Goal: Entertainment & Leisure: Browse casually

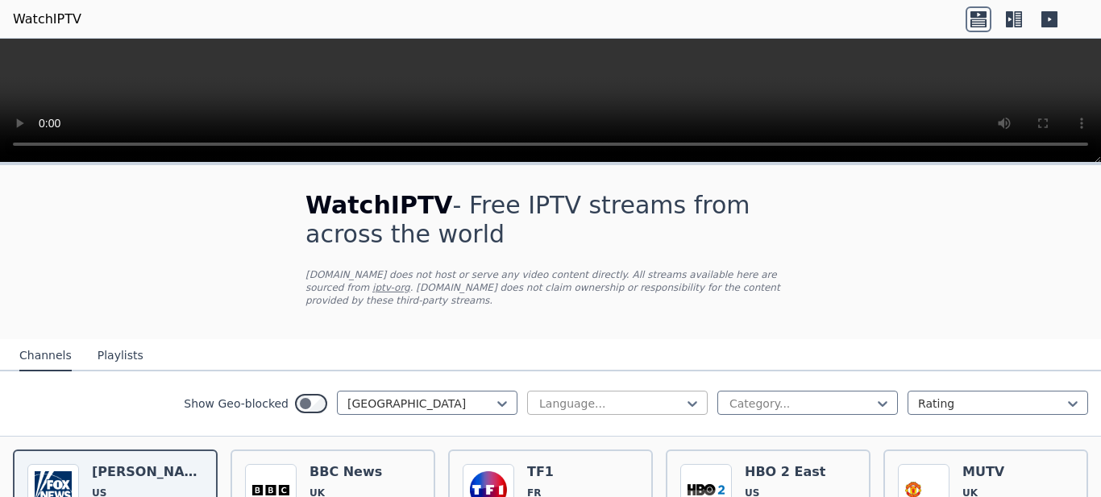
scroll to position [161, 0]
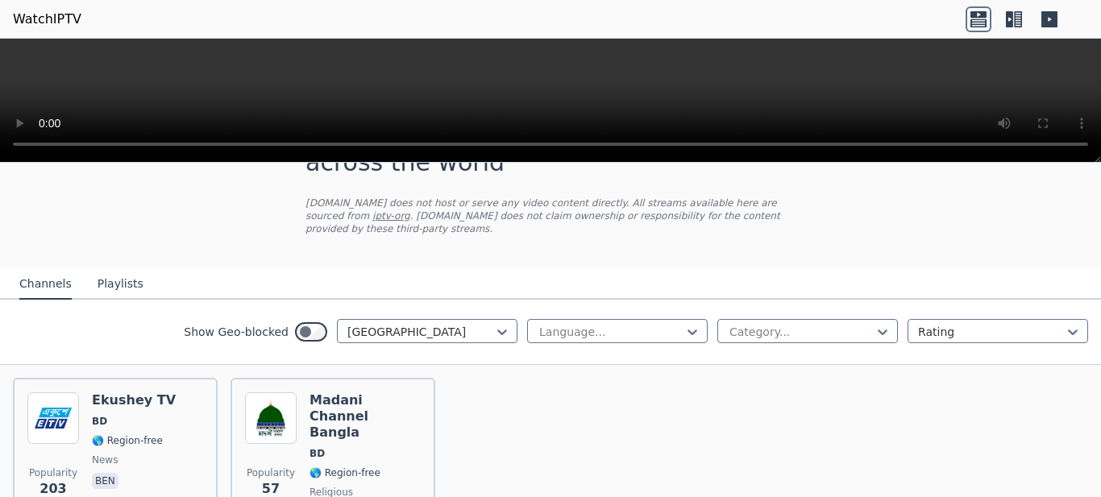
scroll to position [152, 0]
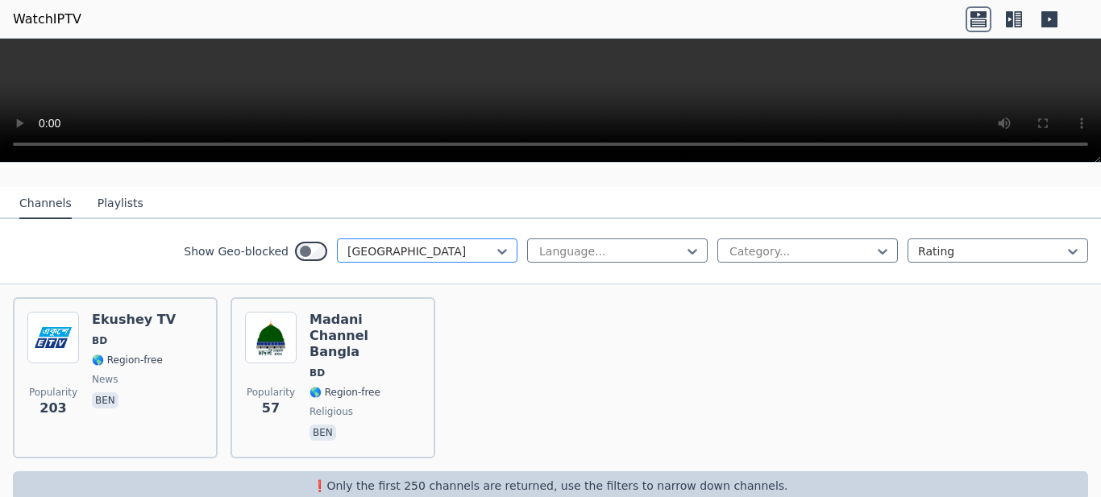
click at [433, 244] on div at bounding box center [420, 251] width 147 height 16
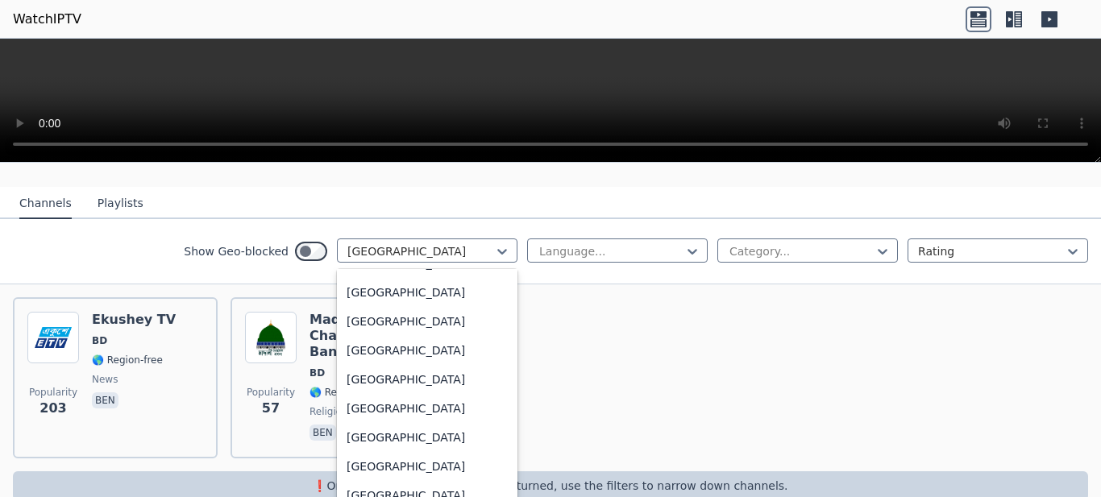
scroll to position [2463, 0]
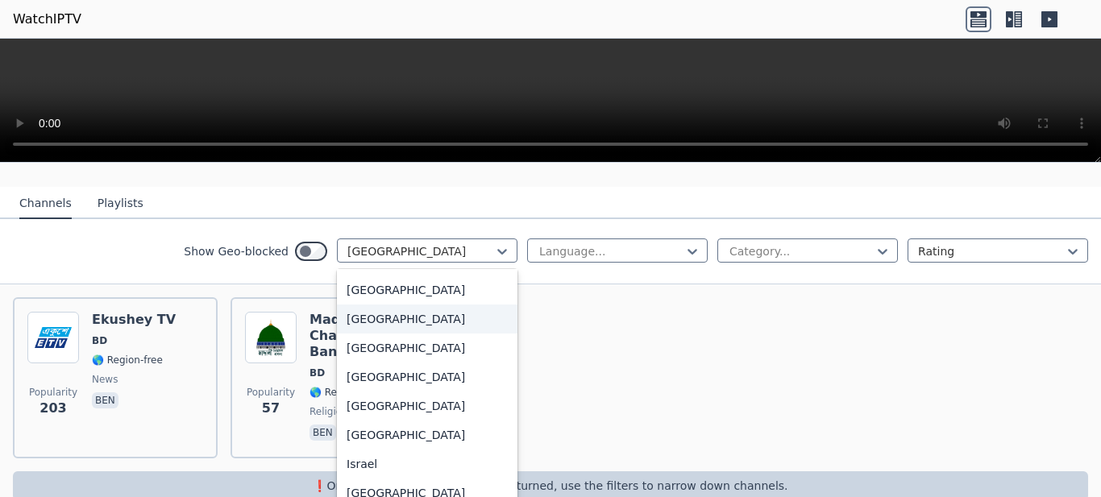
click at [351, 322] on div "[GEOGRAPHIC_DATA]" at bounding box center [427, 319] width 181 height 29
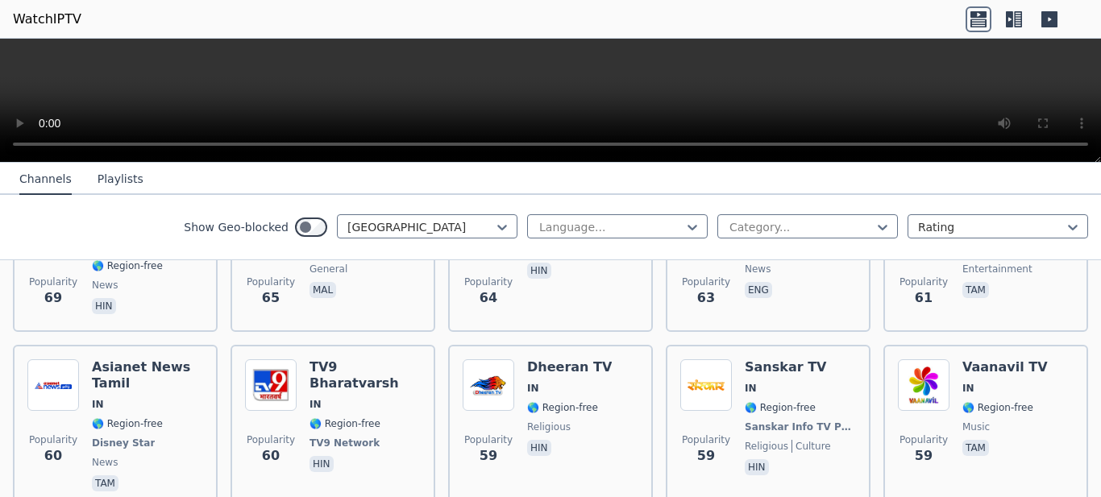
scroll to position [1684, 0]
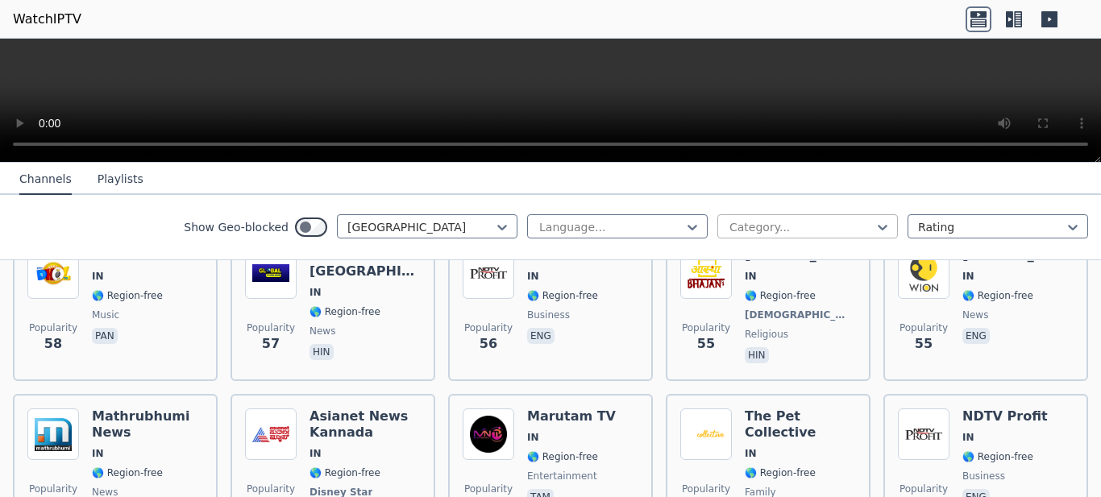
click at [837, 225] on div at bounding box center [801, 227] width 147 height 16
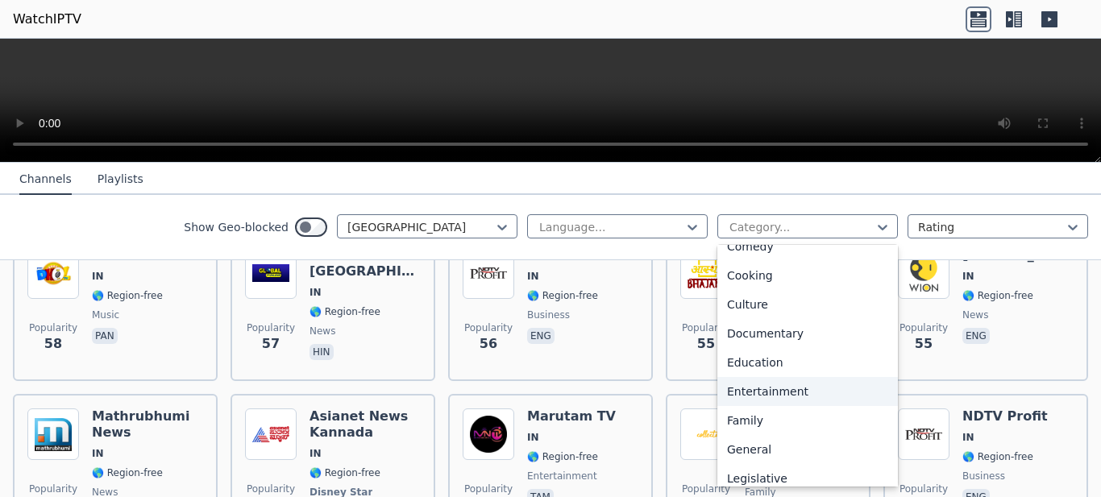
scroll to position [322, 0]
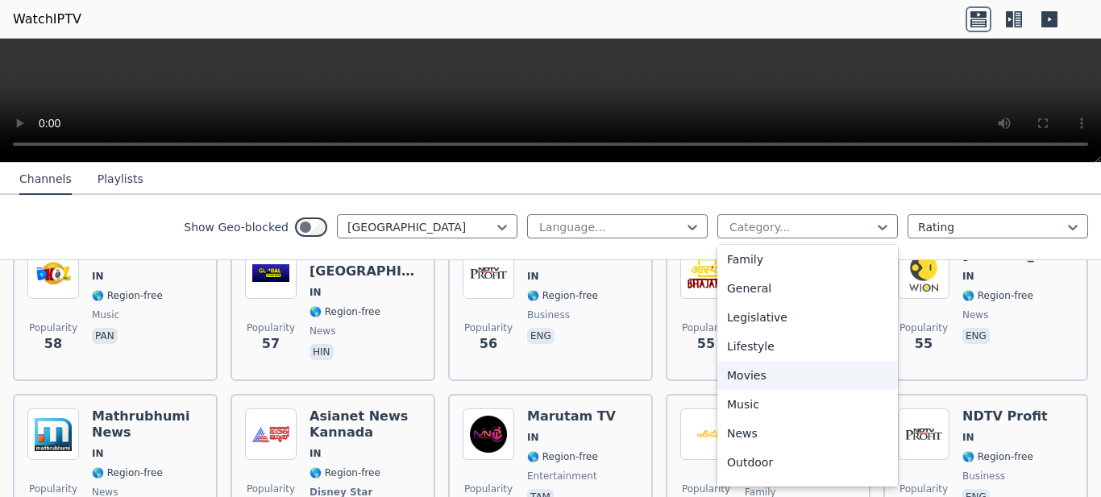
click at [779, 371] on div "Movies" at bounding box center [807, 375] width 181 height 29
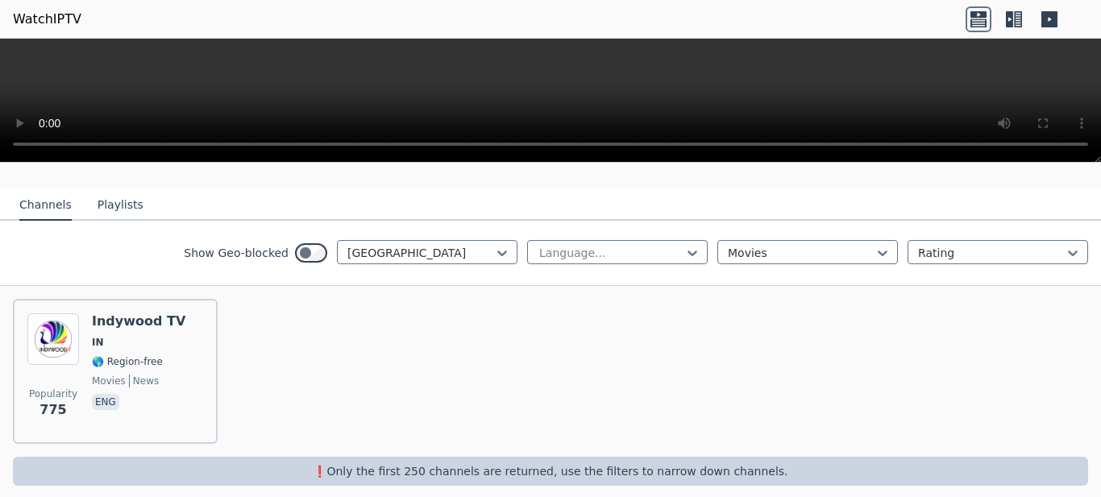
scroll to position [152, 0]
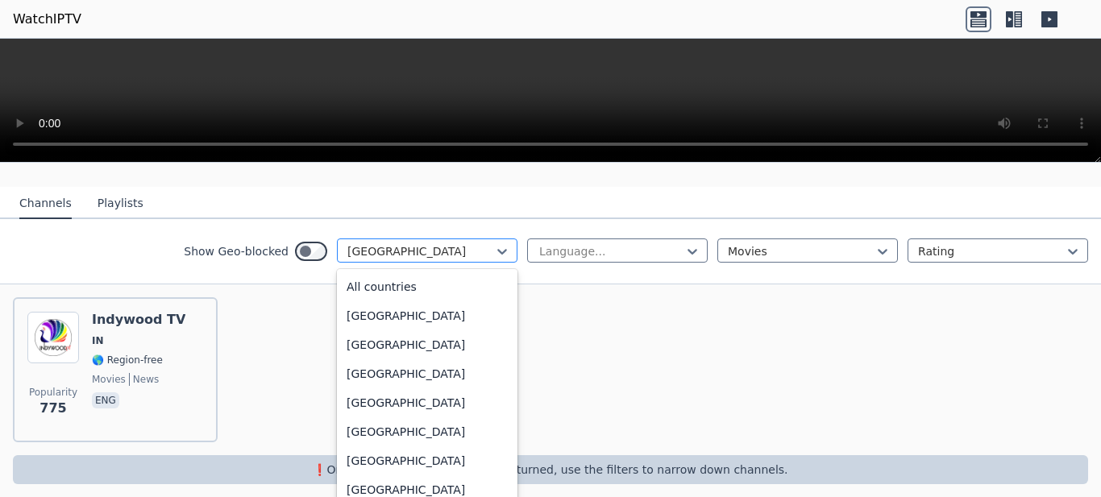
click at [446, 243] on div at bounding box center [420, 251] width 147 height 16
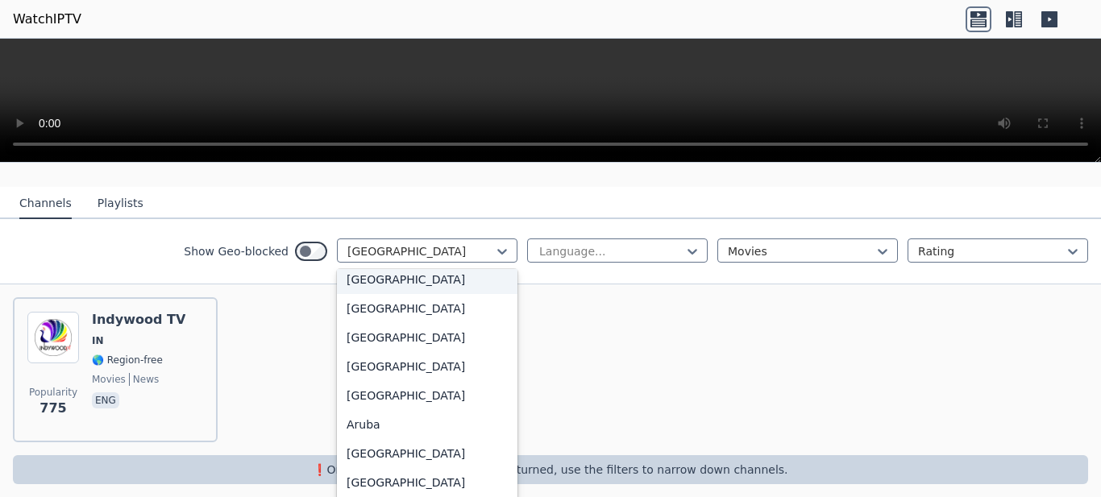
scroll to position [0, 0]
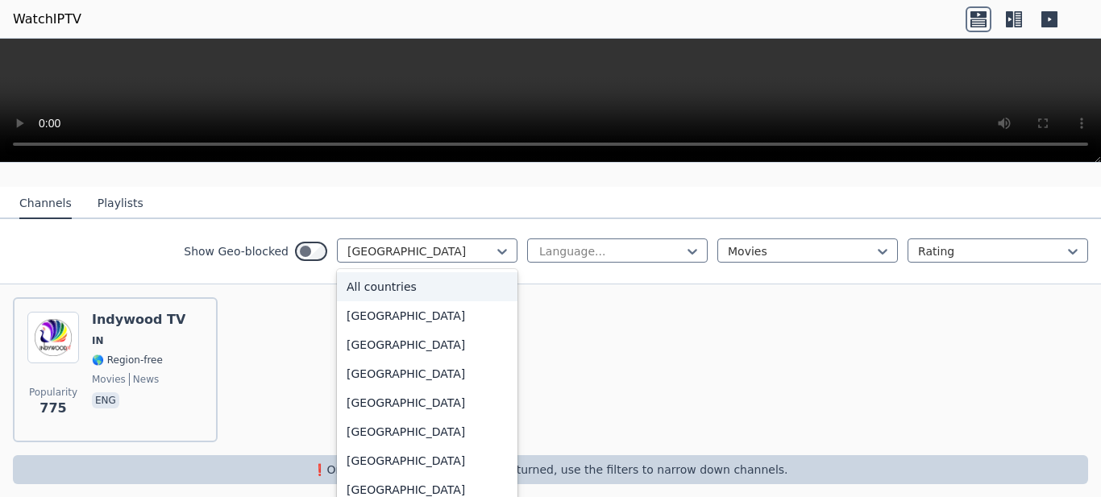
click at [379, 277] on div "All countries" at bounding box center [427, 286] width 181 height 29
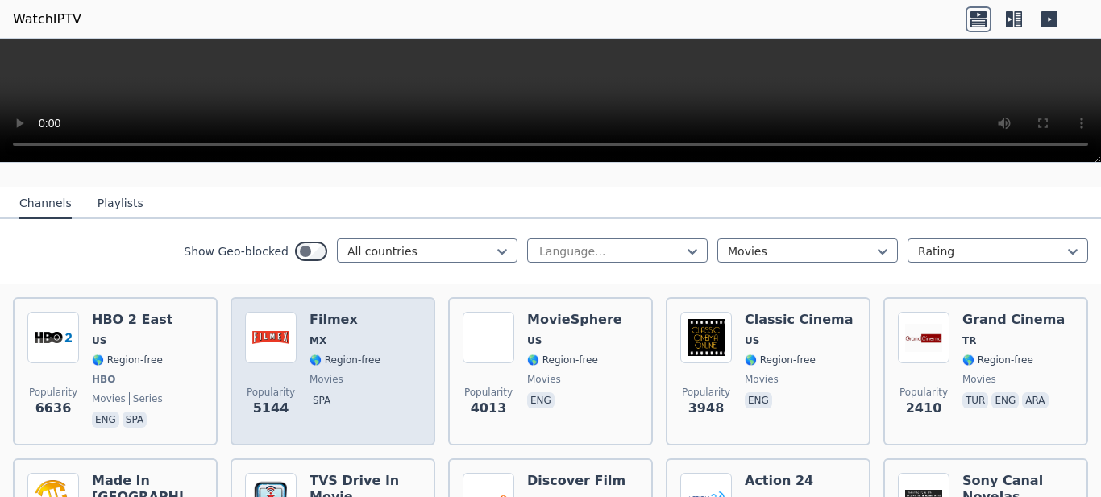
click at [285, 327] on img at bounding box center [271, 338] width 52 height 52
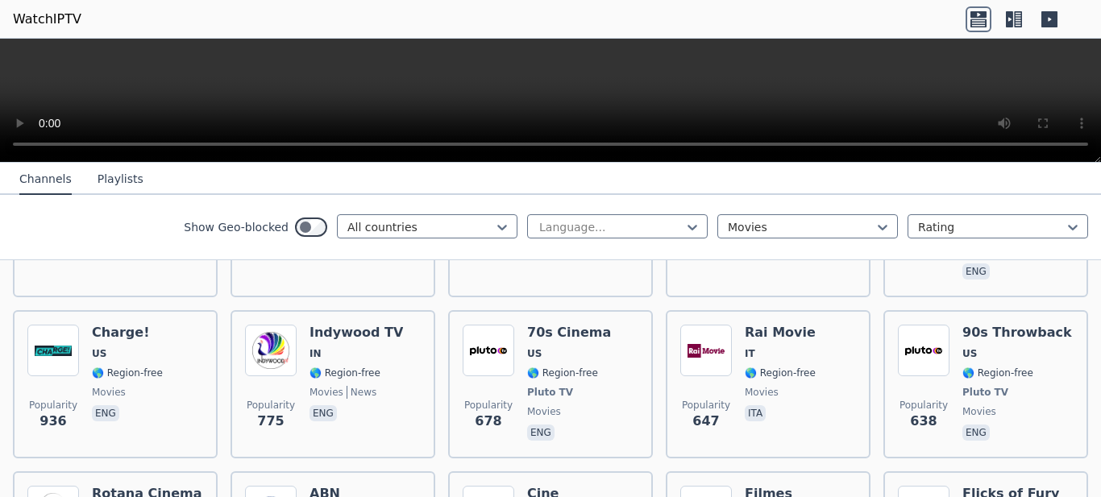
scroll to position [878, 0]
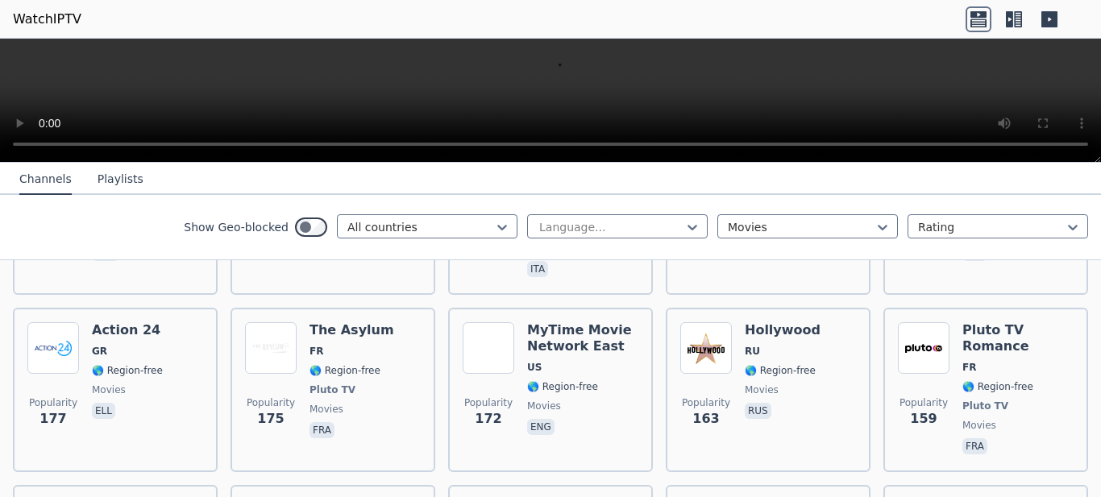
scroll to position [2651, 0]
